Goal: Transaction & Acquisition: Purchase product/service

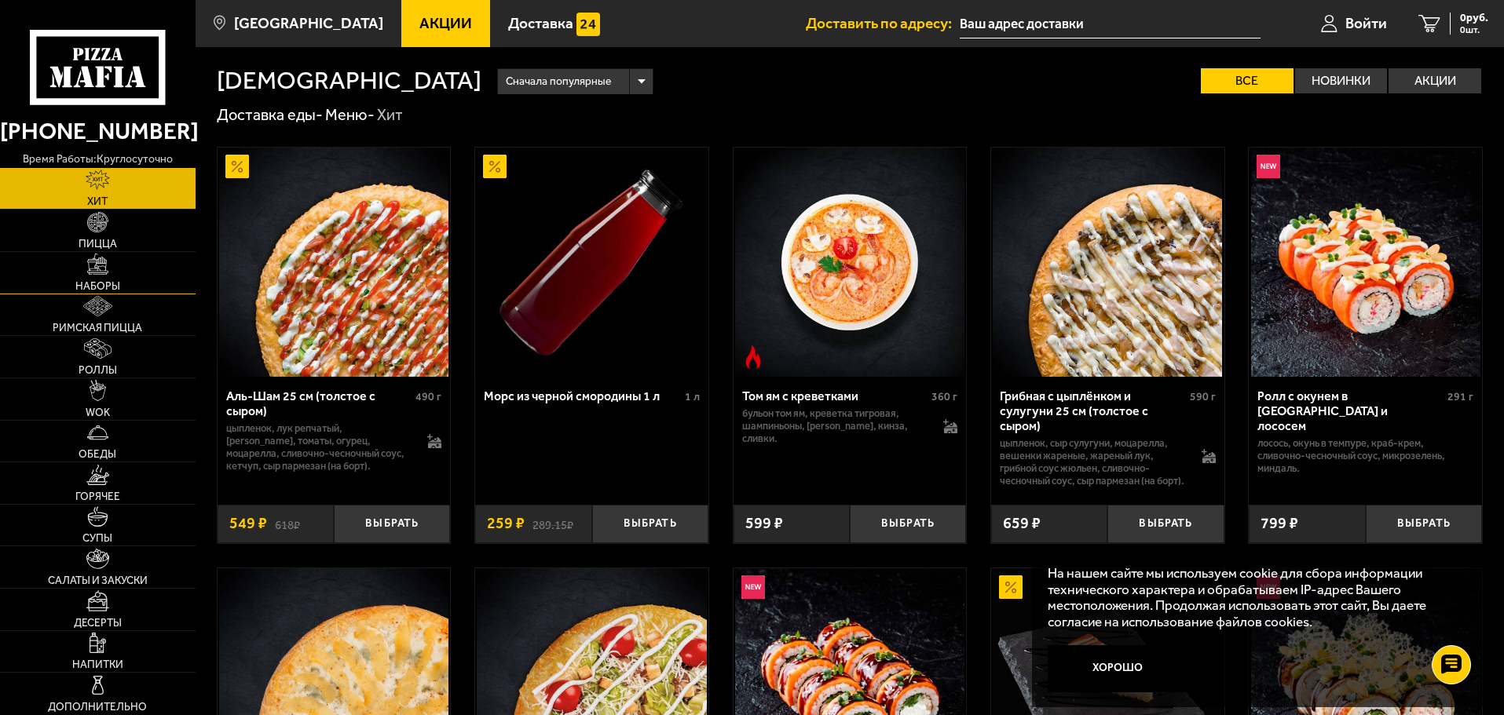
click at [96, 273] on img at bounding box center [97, 264] width 20 height 20
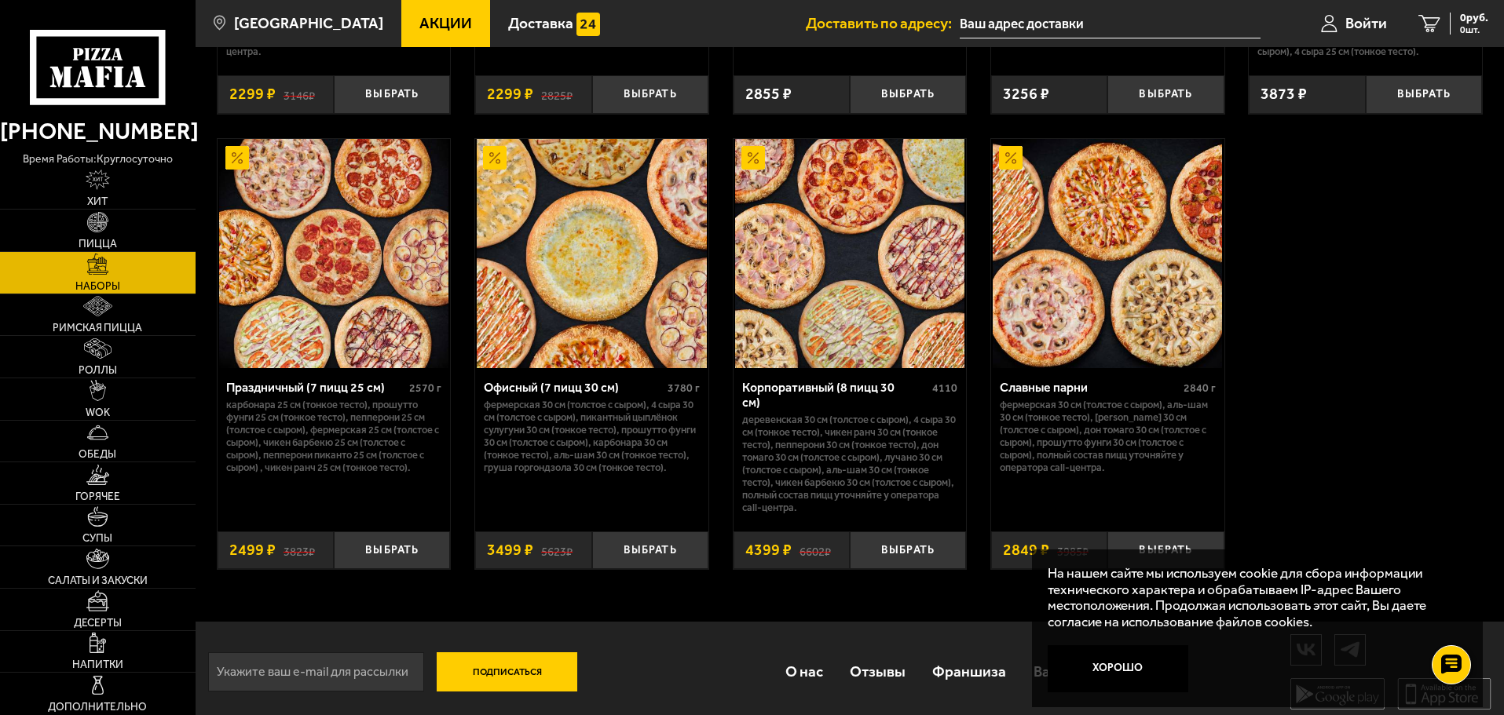
scroll to position [2408, 0]
click at [100, 308] on img at bounding box center [98, 306] width 30 height 20
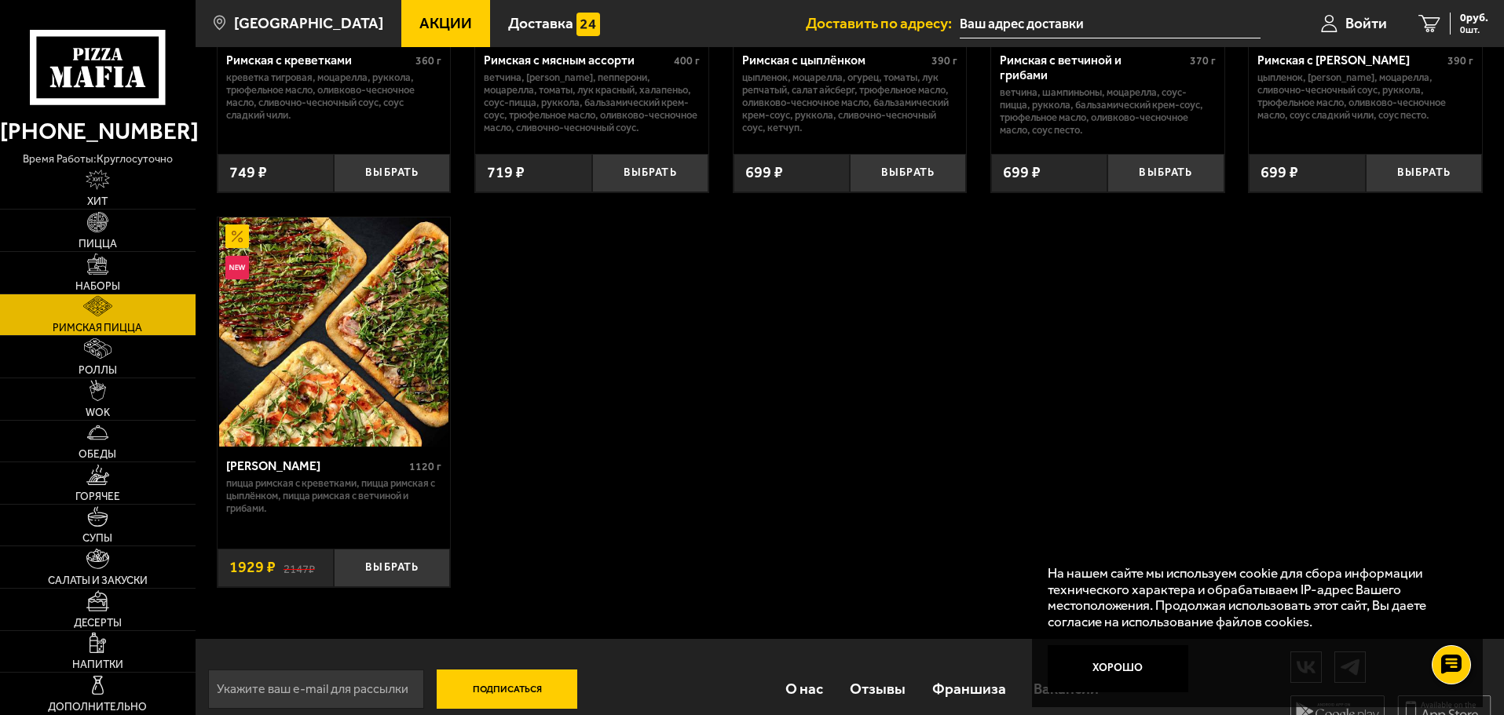
scroll to position [361, 0]
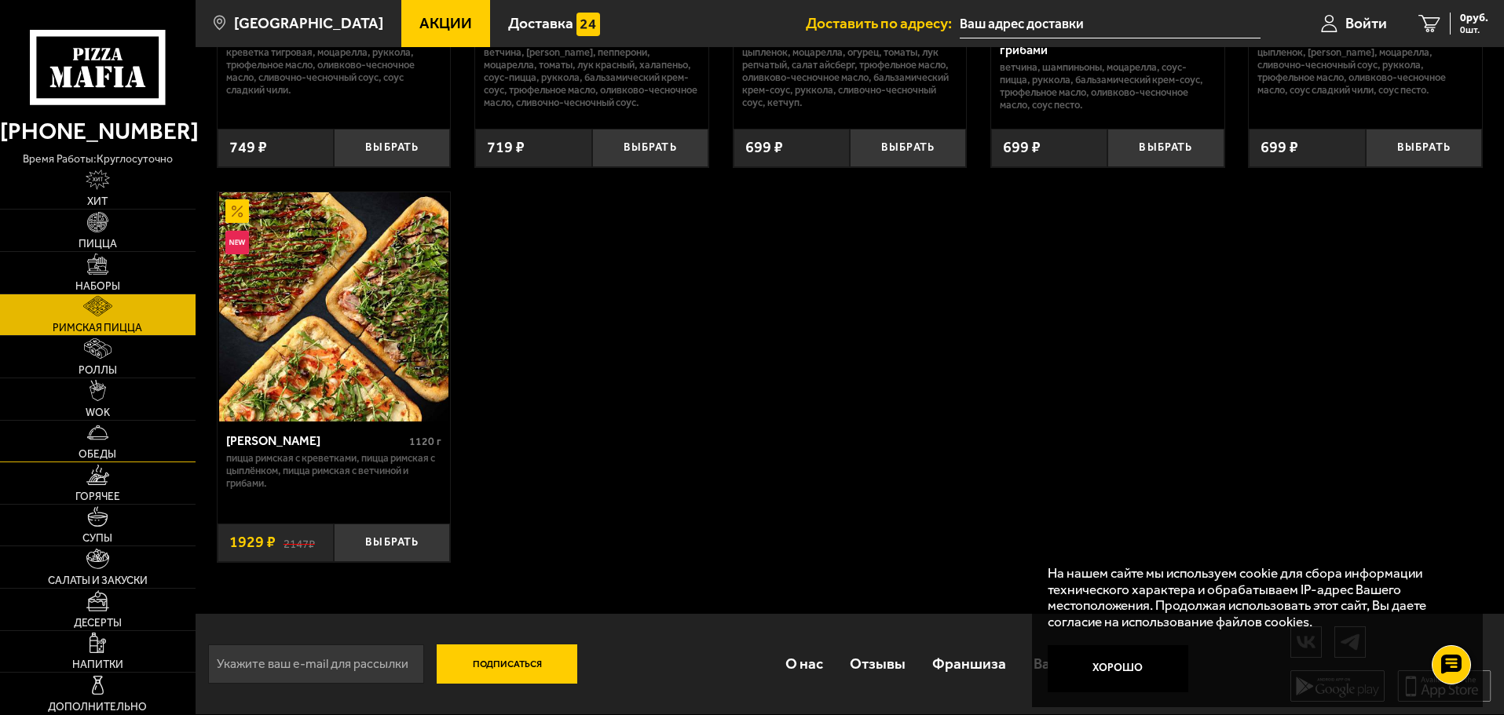
click at [102, 449] on span "Обеды" at bounding box center [98, 454] width 38 height 11
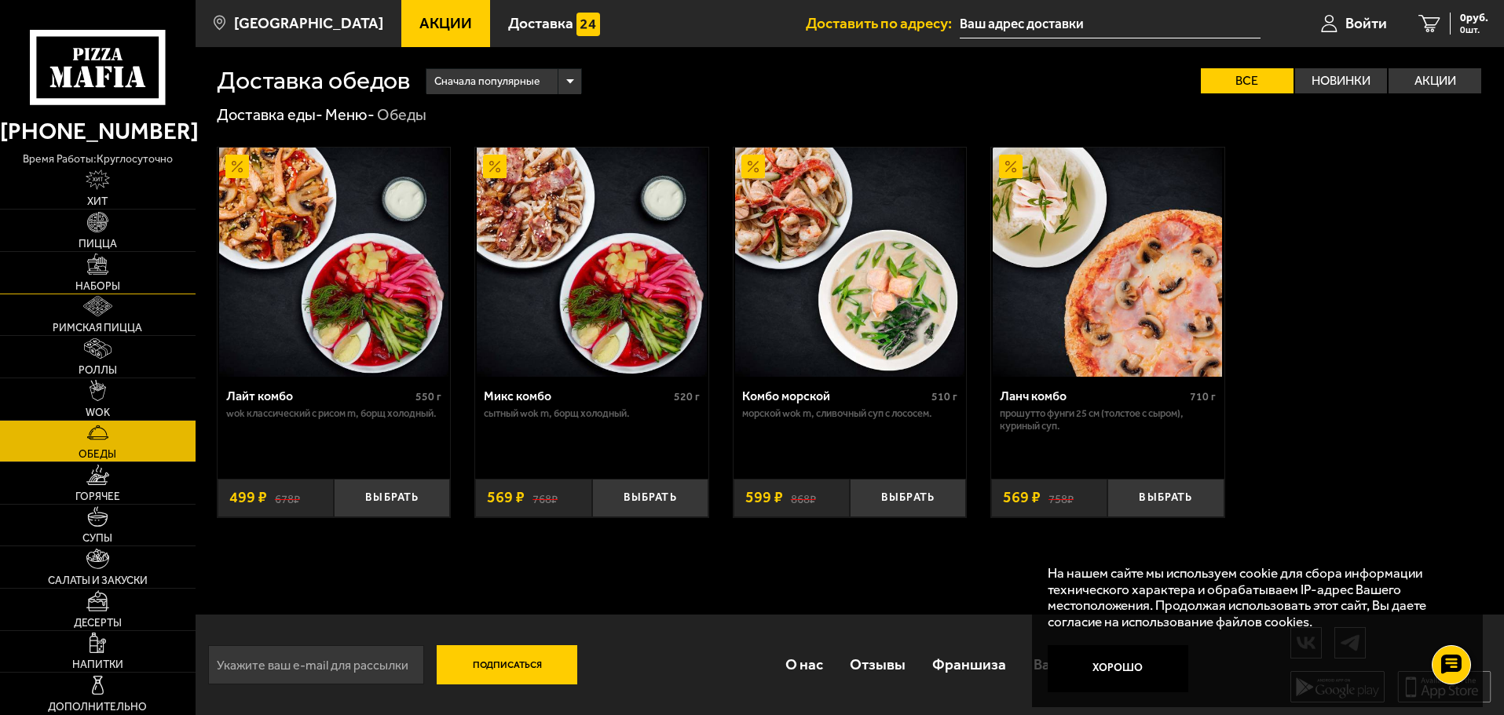
click at [100, 277] on link "Наборы" at bounding box center [98, 273] width 196 height 42
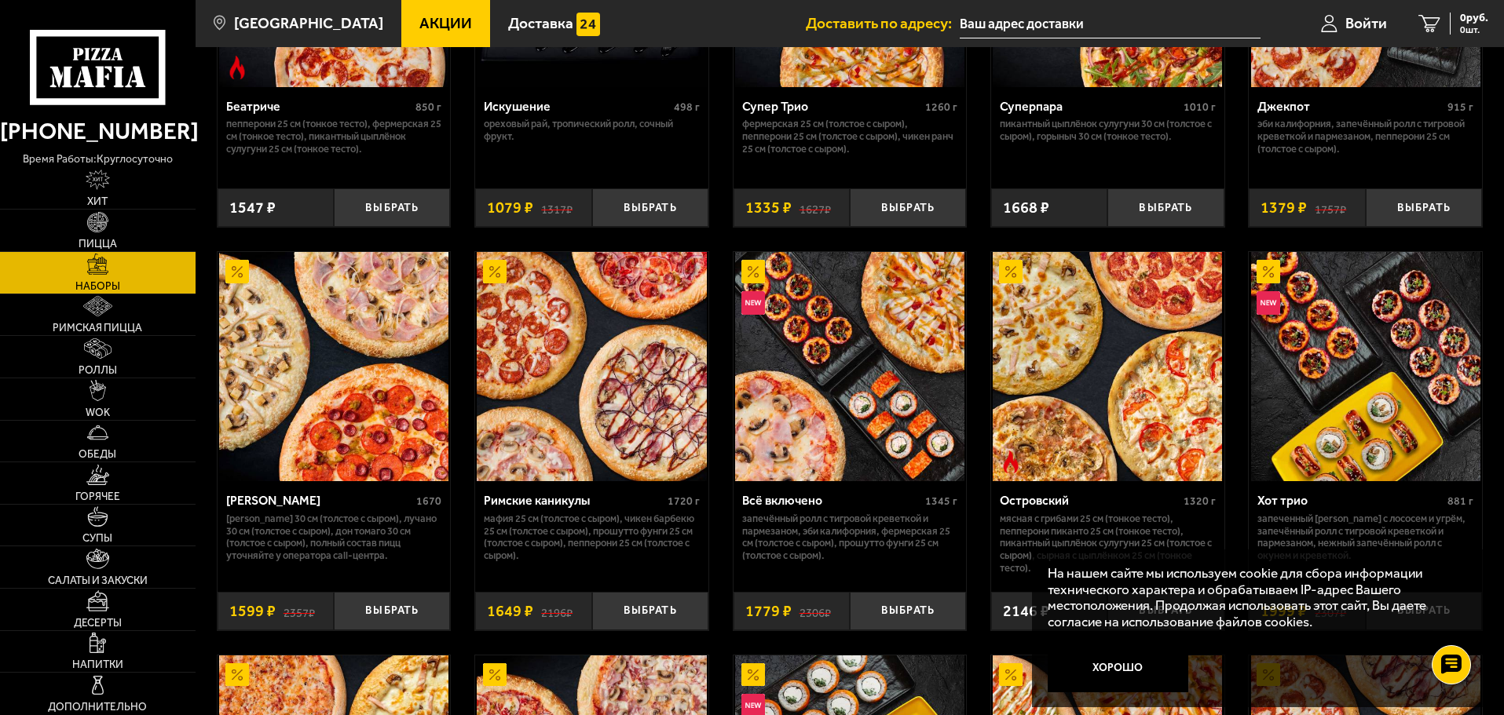
scroll to position [1099, 0]
